Goal: Transaction & Acquisition: Purchase product/service

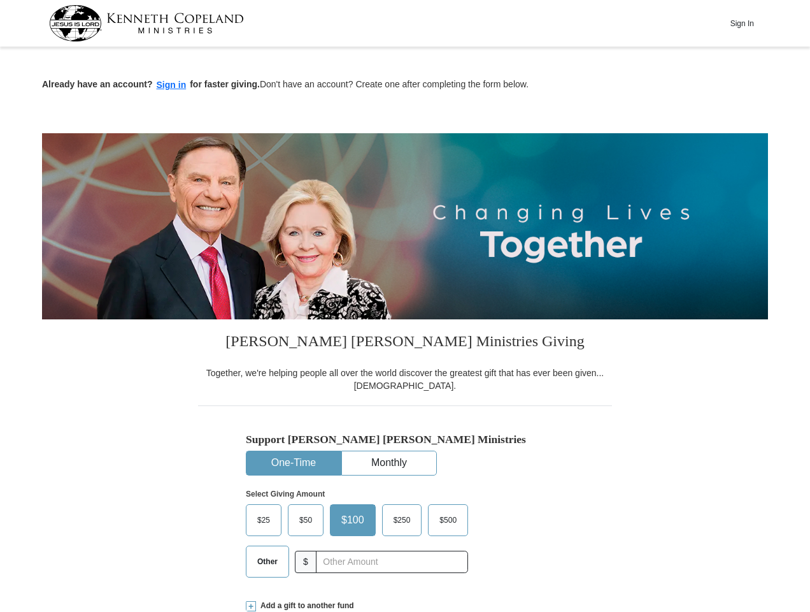
click at [405, 306] on img at bounding box center [405, 226] width 726 height 186
click at [742, 23] on button "Sign In" at bounding box center [742, 23] width 38 height 20
click at [171, 85] on button "Sign in" at bounding box center [172, 85] width 38 height 15
click at [294, 462] on button "One-Time" at bounding box center [294, 463] width 94 height 24
click at [389, 462] on button "Monthly" at bounding box center [389, 463] width 94 height 24
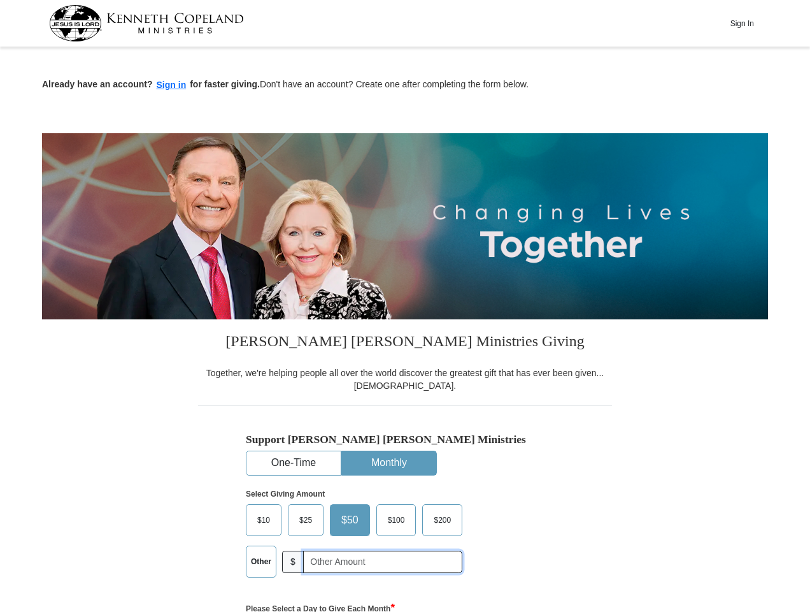
click at [392, 562] on input "text" at bounding box center [382, 561] width 159 height 22
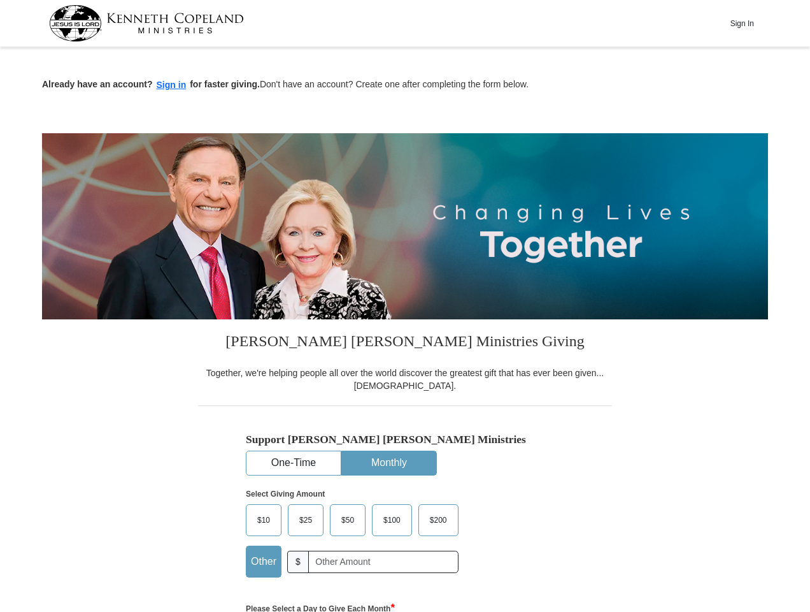
click at [395, 606] on strong "Please Select a Day to Give Each Month *" at bounding box center [320, 608] width 149 height 9
